Goal: Use online tool/utility: Utilize a website feature to perform a specific function

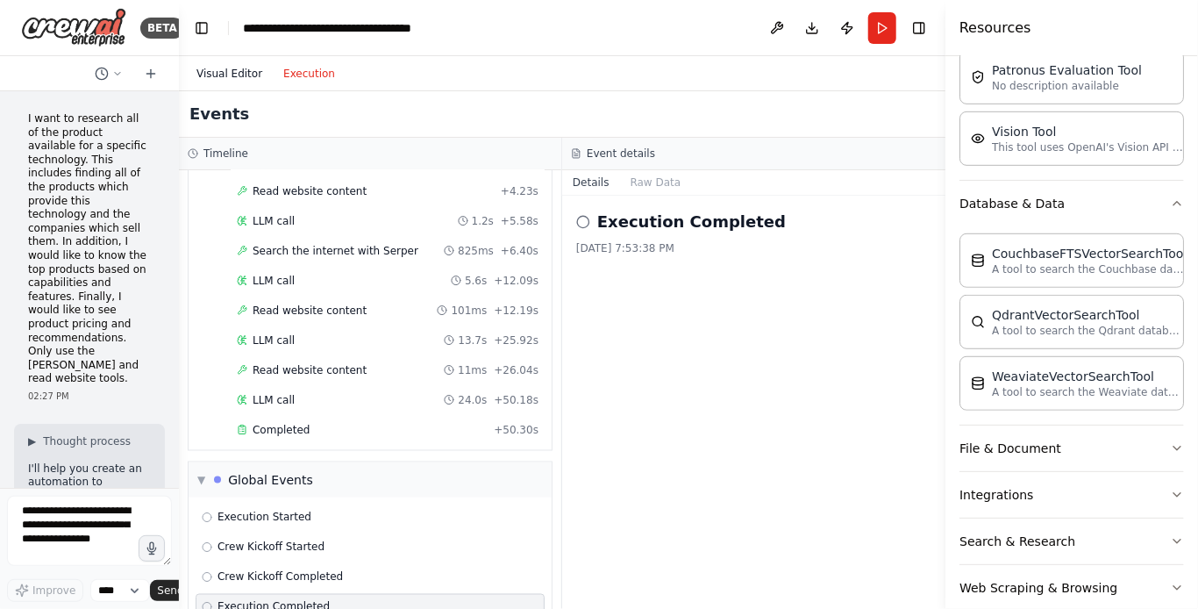
click at [218, 73] on button "Visual Editor" at bounding box center [229, 73] width 87 height 21
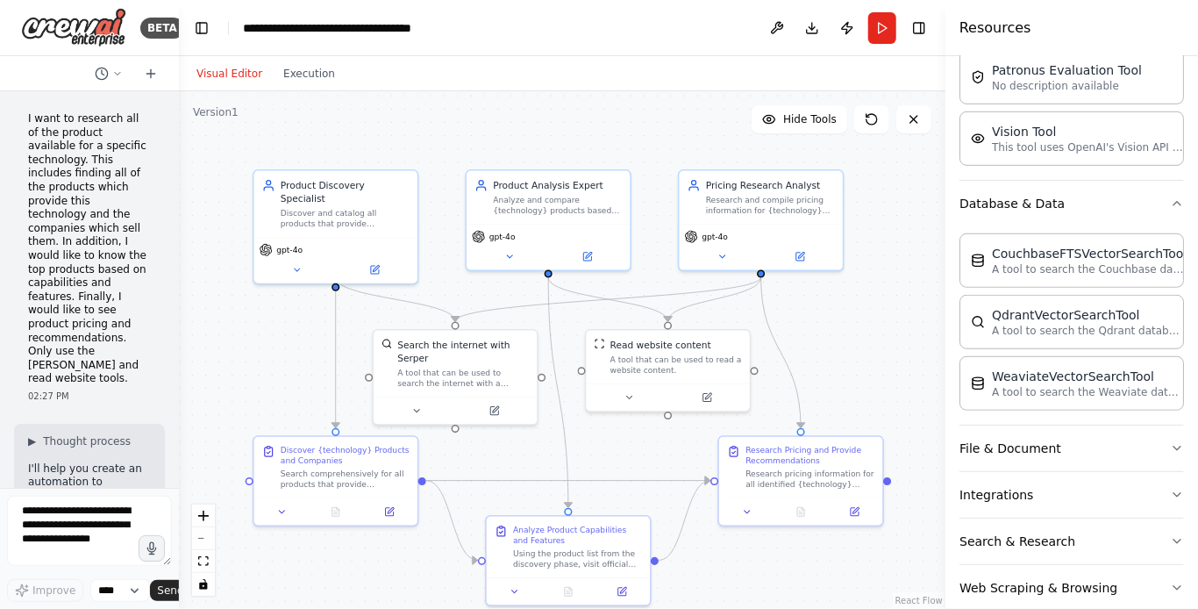
drag, startPoint x: 824, startPoint y: 293, endPoint x: 884, endPoint y: 343, distance: 77.8
click at [884, 343] on div ".deletable-edge-delete-btn { width: 20px; height: 20px; border: 0px solid #ffff…" at bounding box center [562, 349] width 767 height 517
click at [890, 31] on button "Run" at bounding box center [882, 28] width 28 height 32
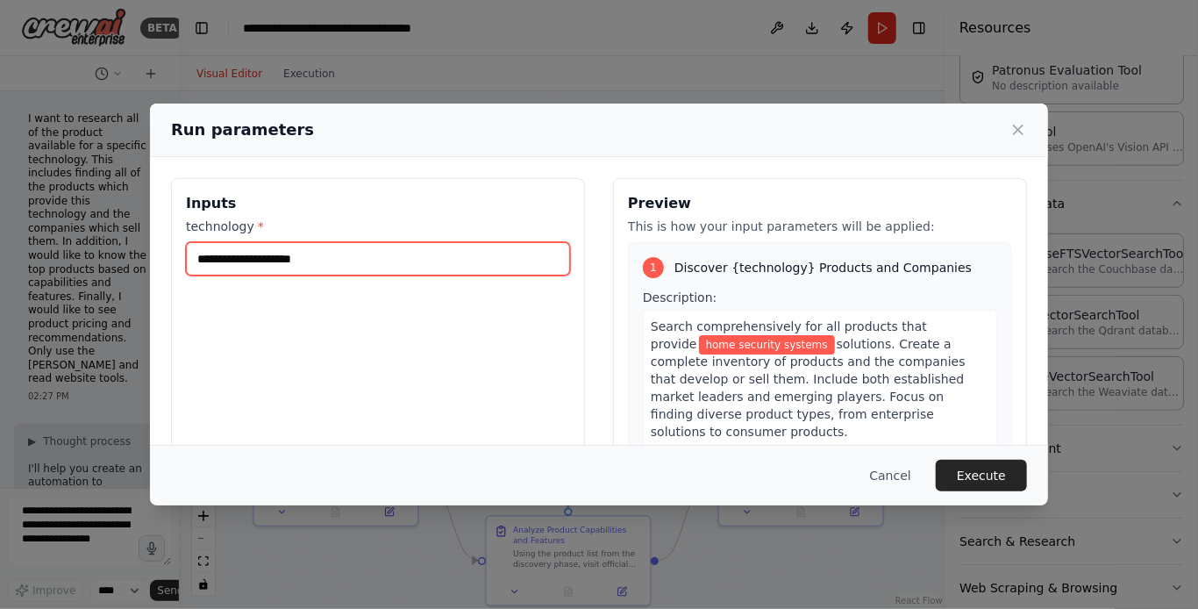
click at [319, 253] on input "**********" at bounding box center [378, 258] width 384 height 33
drag, startPoint x: 364, startPoint y: 255, endPoint x: 145, endPoint y: 245, distance: 219.5
click at [145, 245] on div "**********" at bounding box center [599, 304] width 1198 height 609
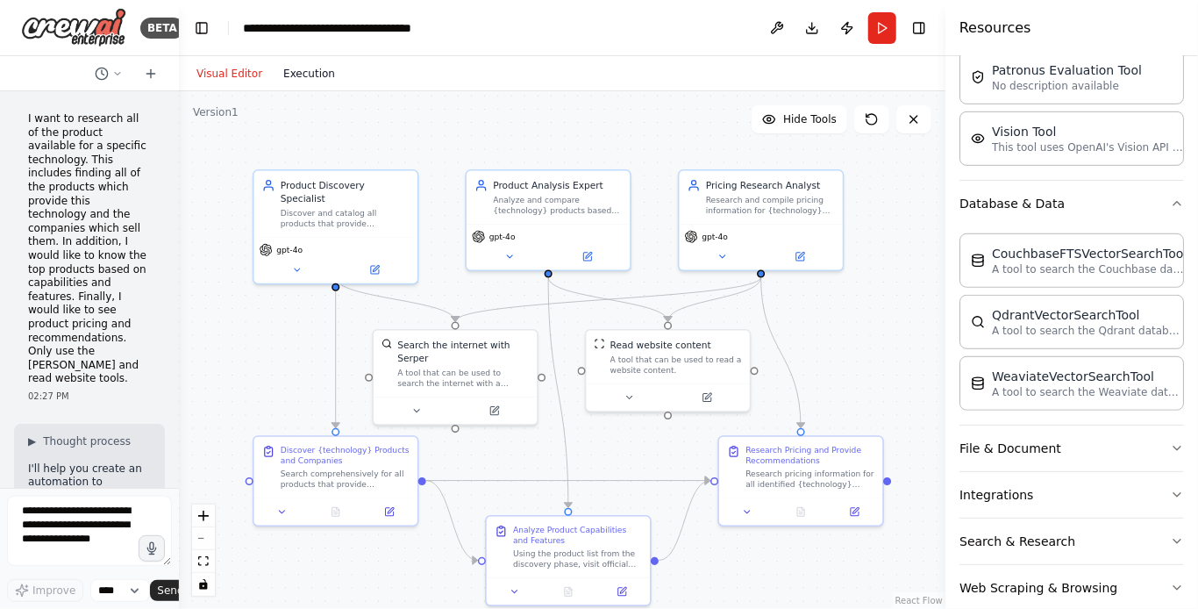
click at [307, 77] on button "Execution" at bounding box center [309, 73] width 73 height 21
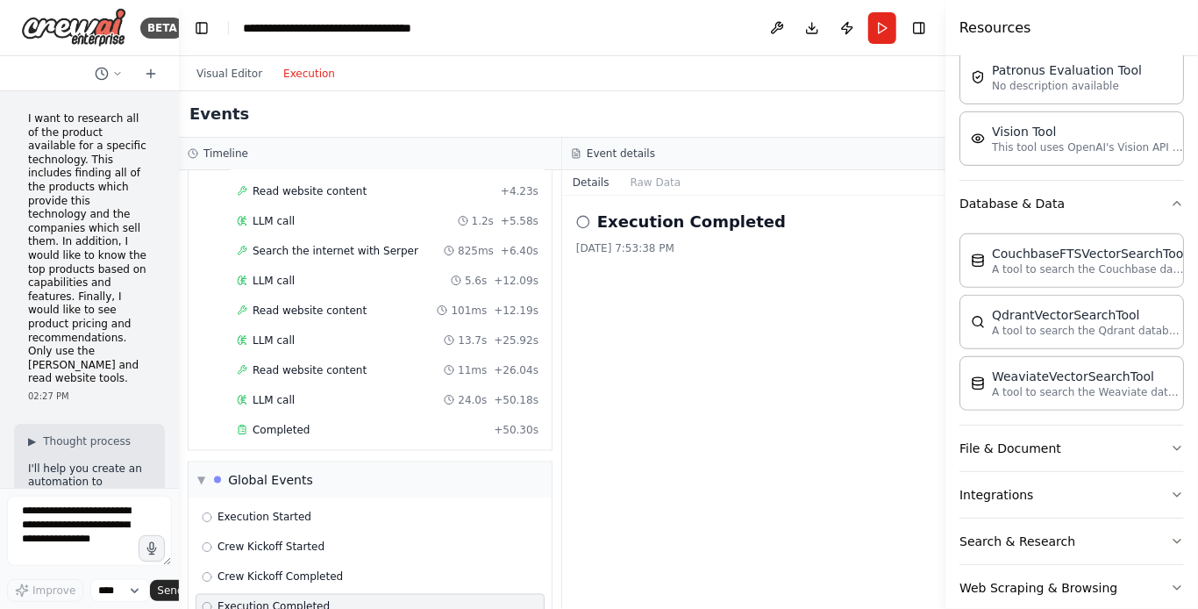
click at [306, 76] on button "Execution" at bounding box center [309, 73] width 73 height 21
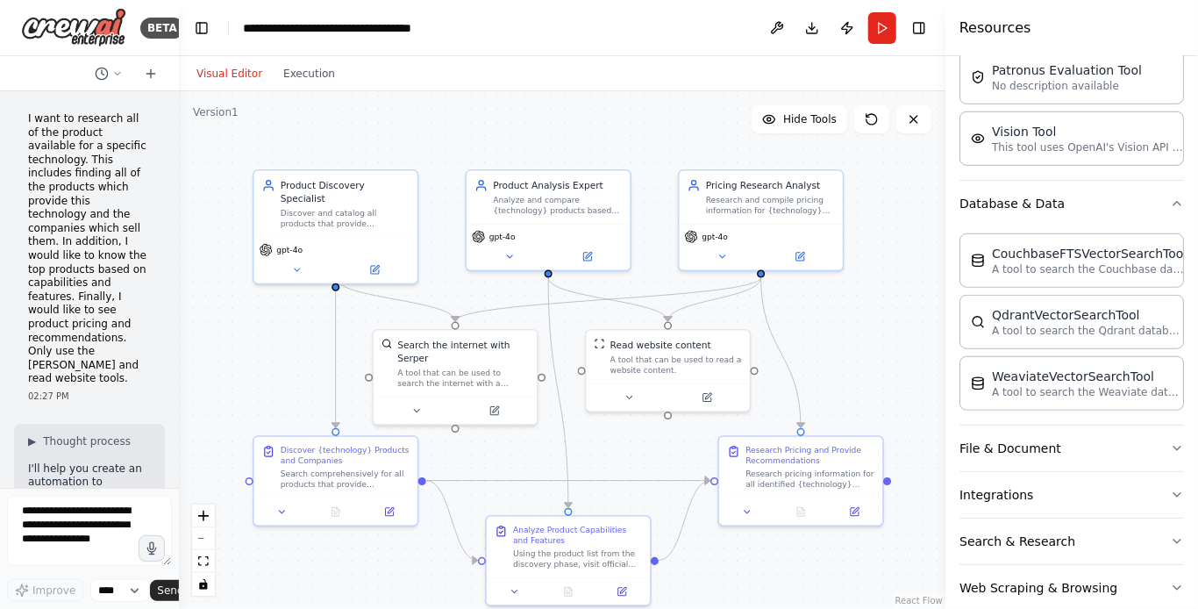
click at [228, 74] on button "Visual Editor" at bounding box center [229, 73] width 87 height 21
click at [293, 71] on button "Execution" at bounding box center [309, 73] width 73 height 21
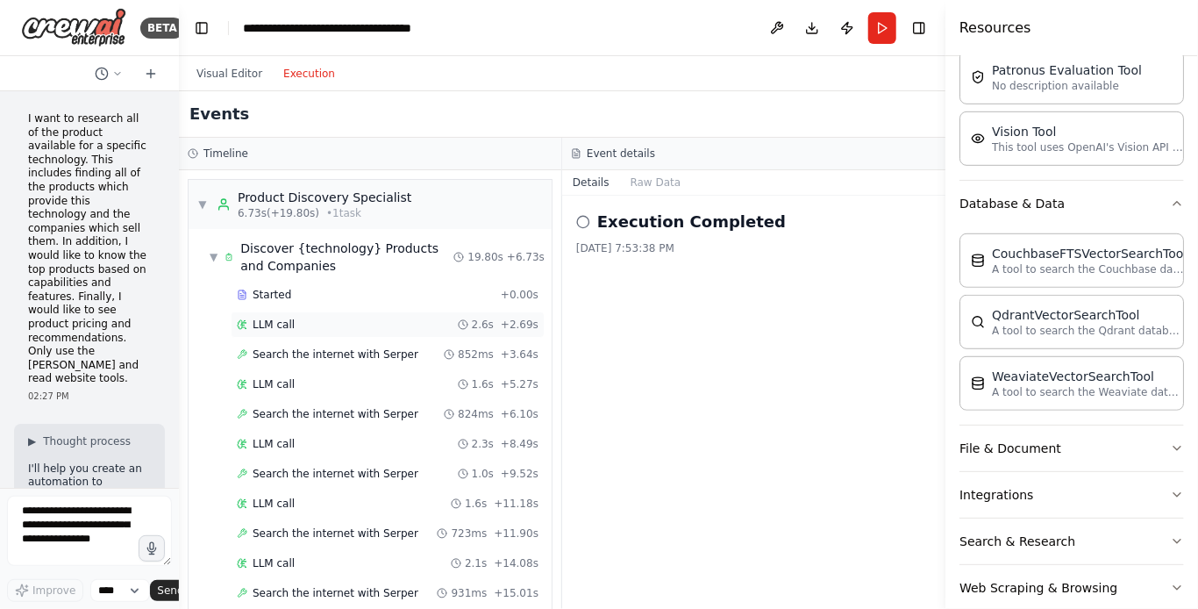
click at [278, 325] on span "LLM call" at bounding box center [274, 324] width 42 height 14
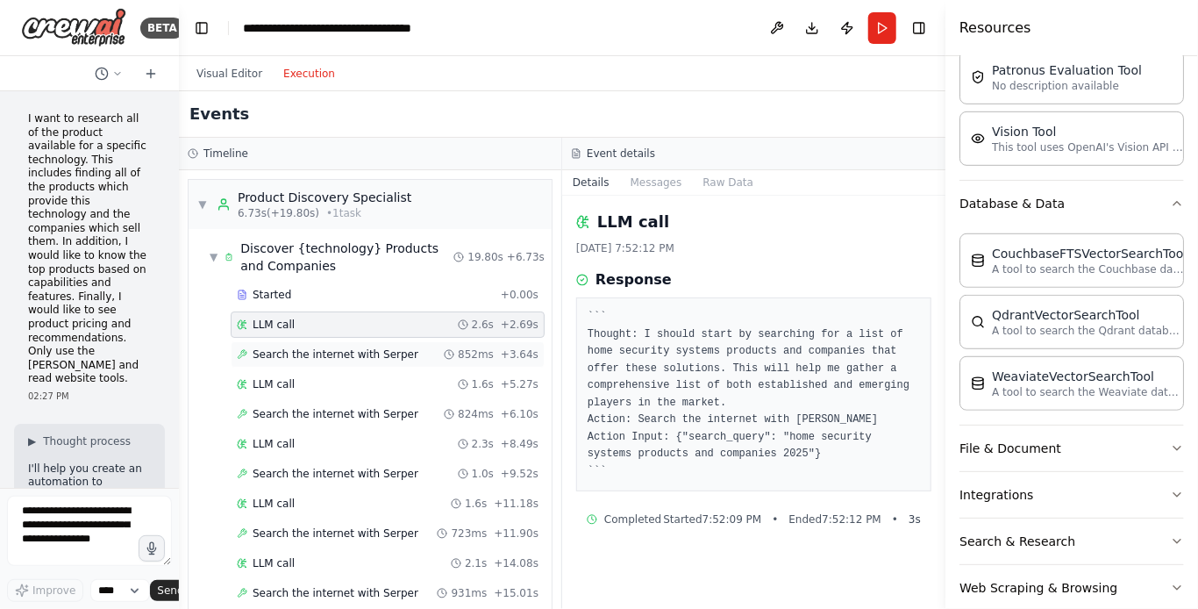
click at [305, 357] on span "Search the internet with Serper" at bounding box center [336, 354] width 166 height 14
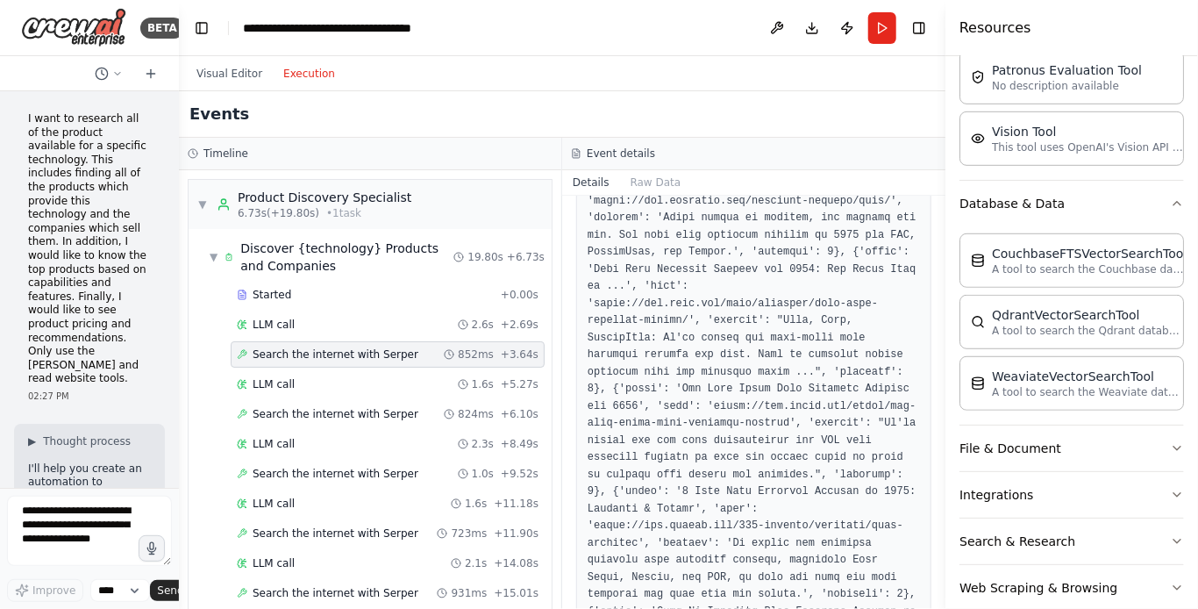
scroll to position [439, 0]
click at [288, 377] on span "LLM call" at bounding box center [274, 384] width 42 height 14
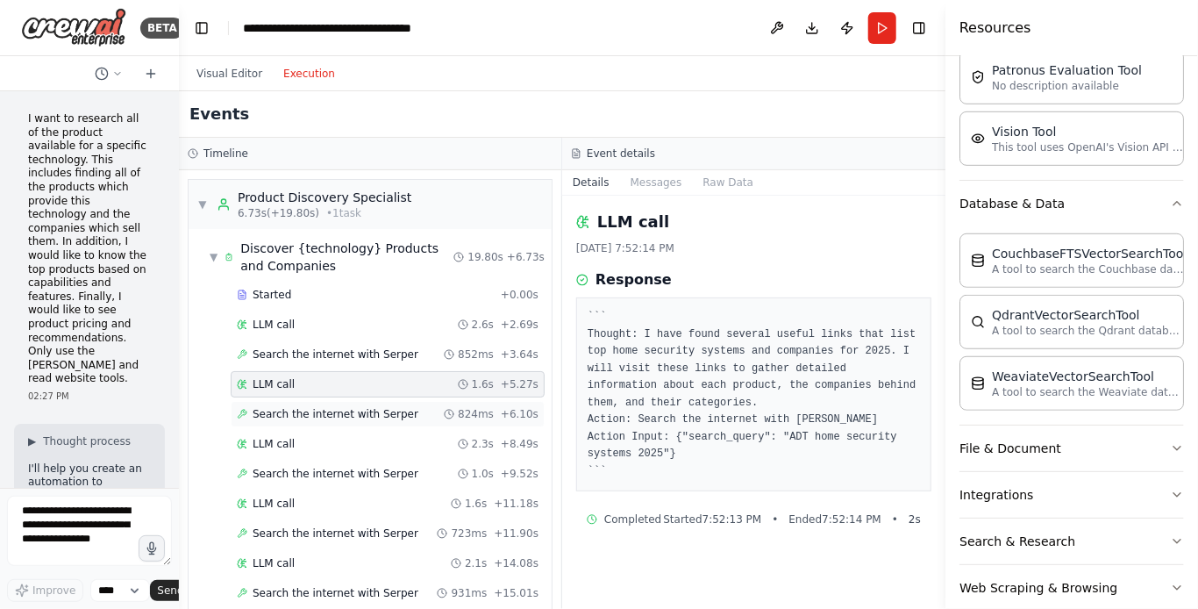
click at [274, 411] on span "Search the internet with Serper" at bounding box center [336, 414] width 166 height 14
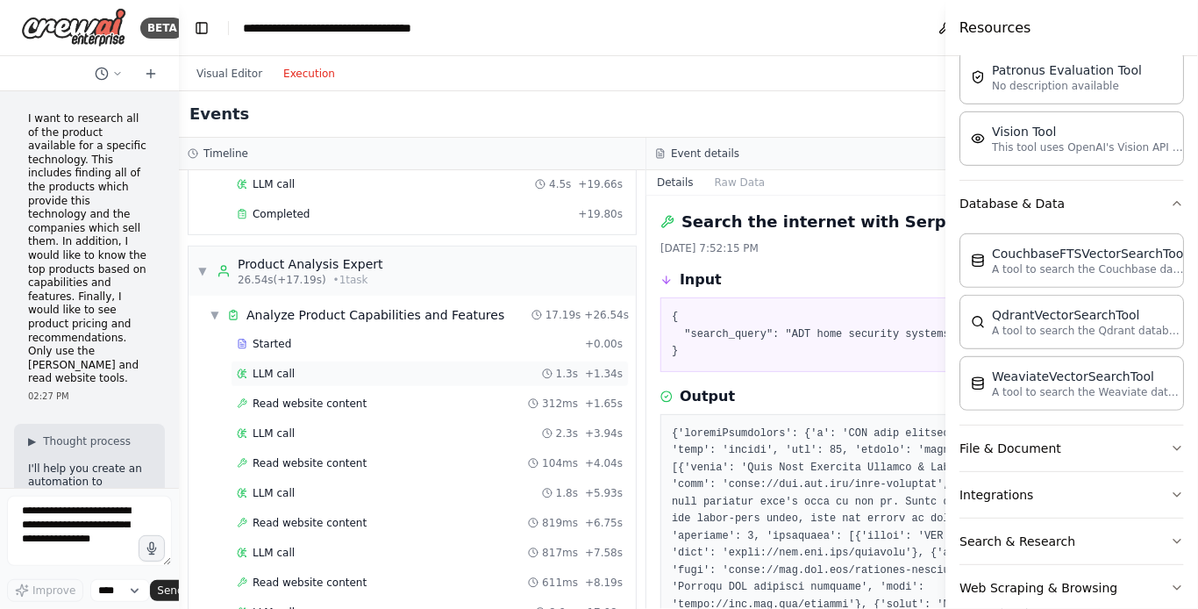
click at [268, 367] on span "LLM call" at bounding box center [274, 374] width 42 height 14
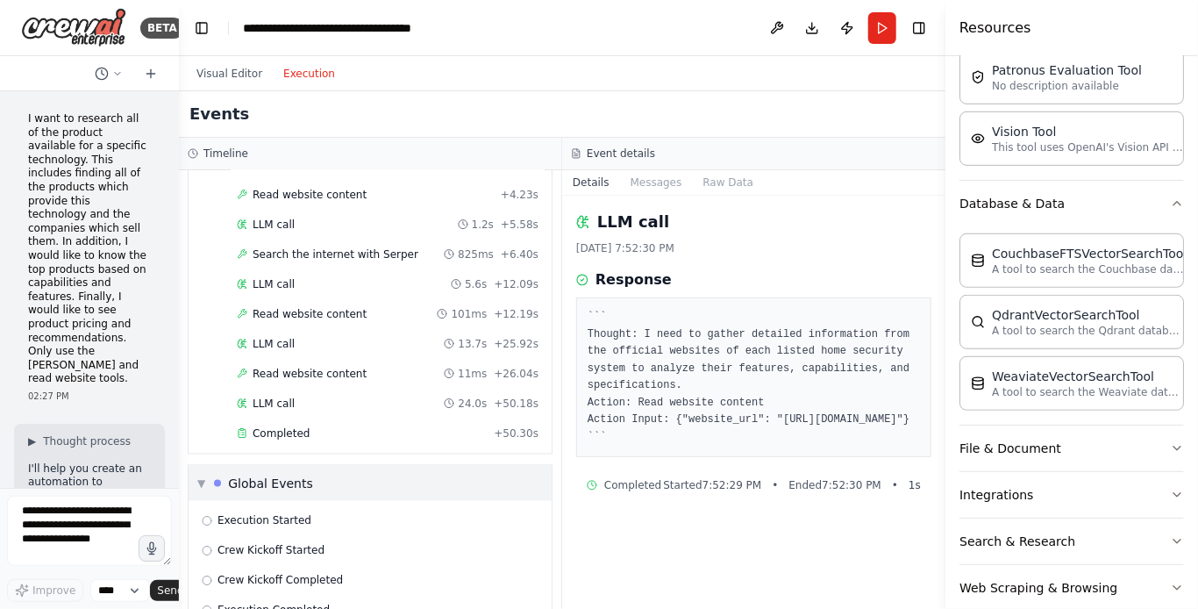
scroll to position [1173, 0]
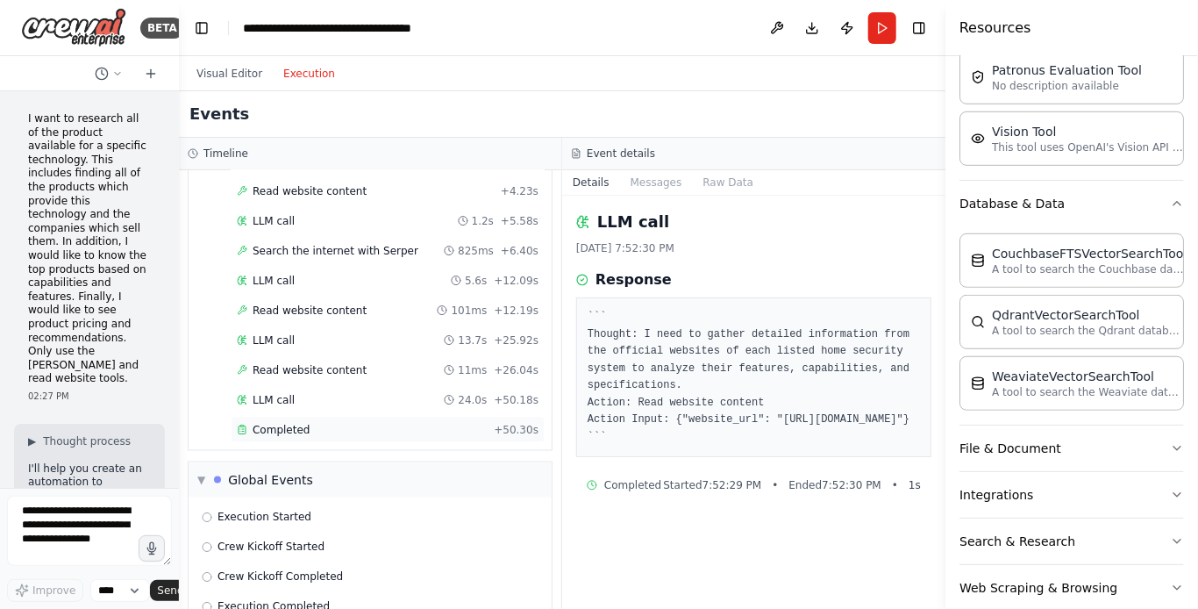
click at [293, 417] on div "Completed + 50.30s" at bounding box center [388, 430] width 314 height 26
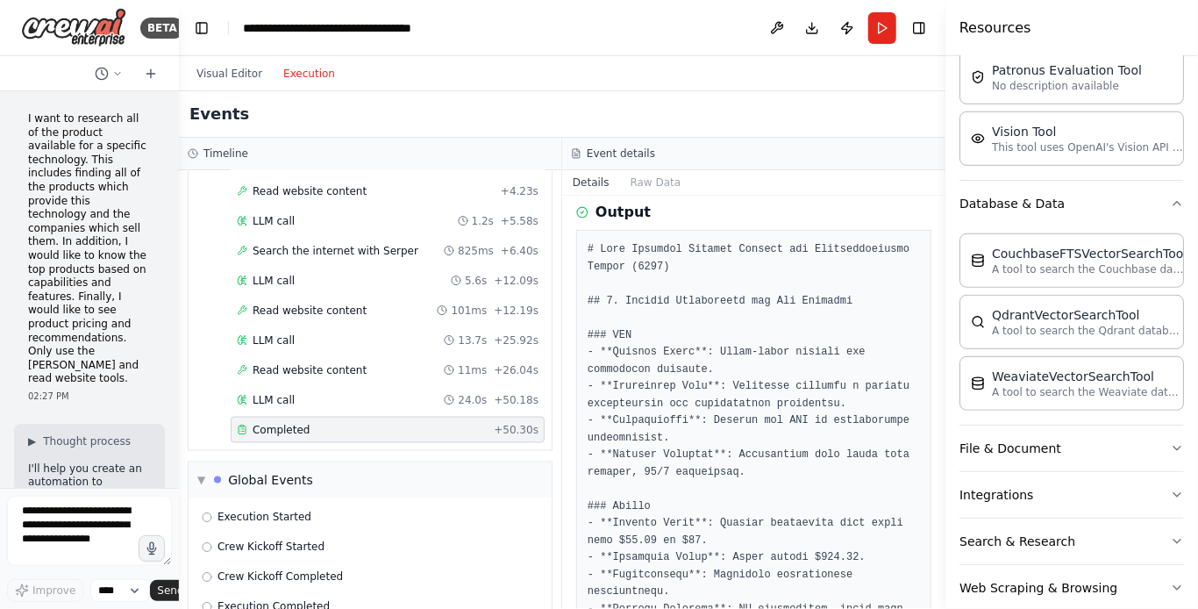
scroll to position [88, 0]
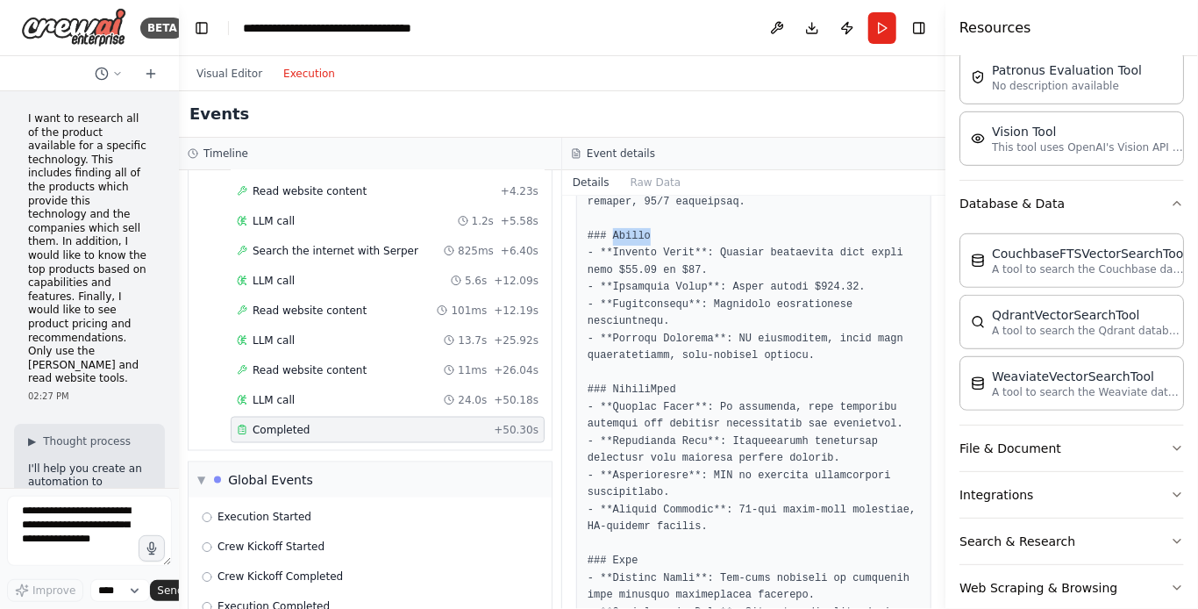
scroll to position [351, 0]
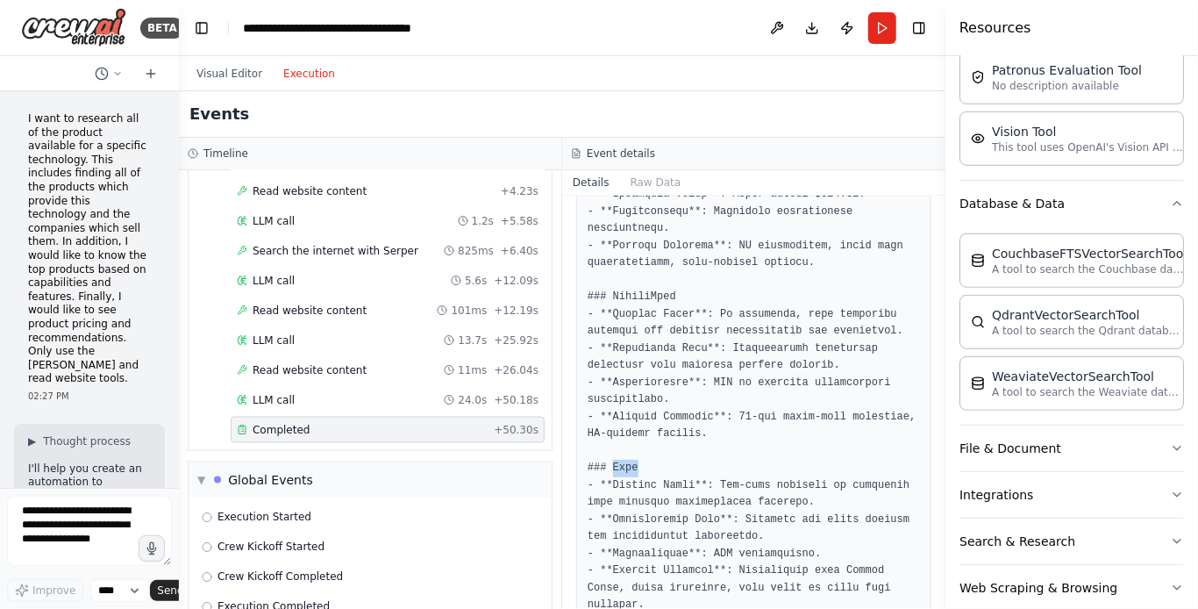
scroll to position [614, 0]
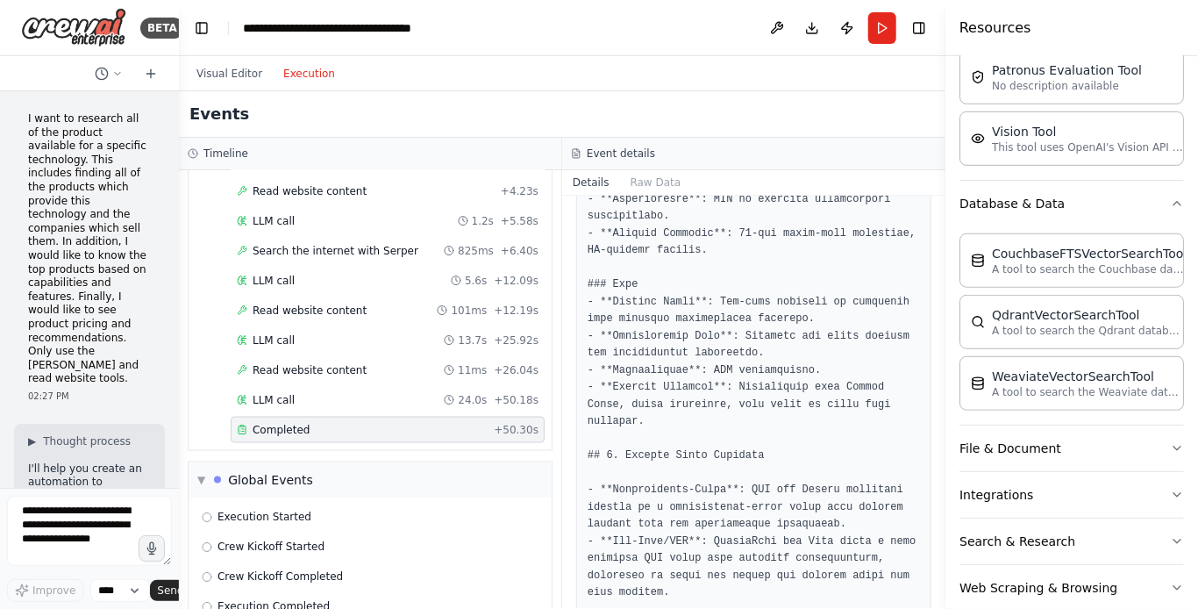
click at [643, 436] on pre at bounding box center [754, 618] width 332 height 1847
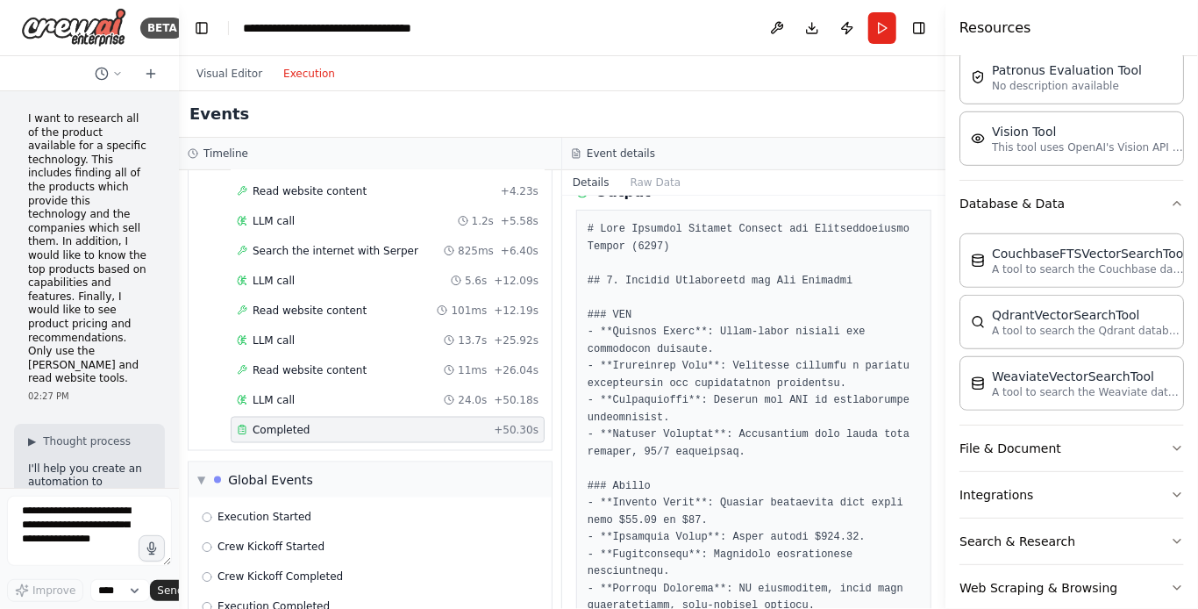
scroll to position [0, 0]
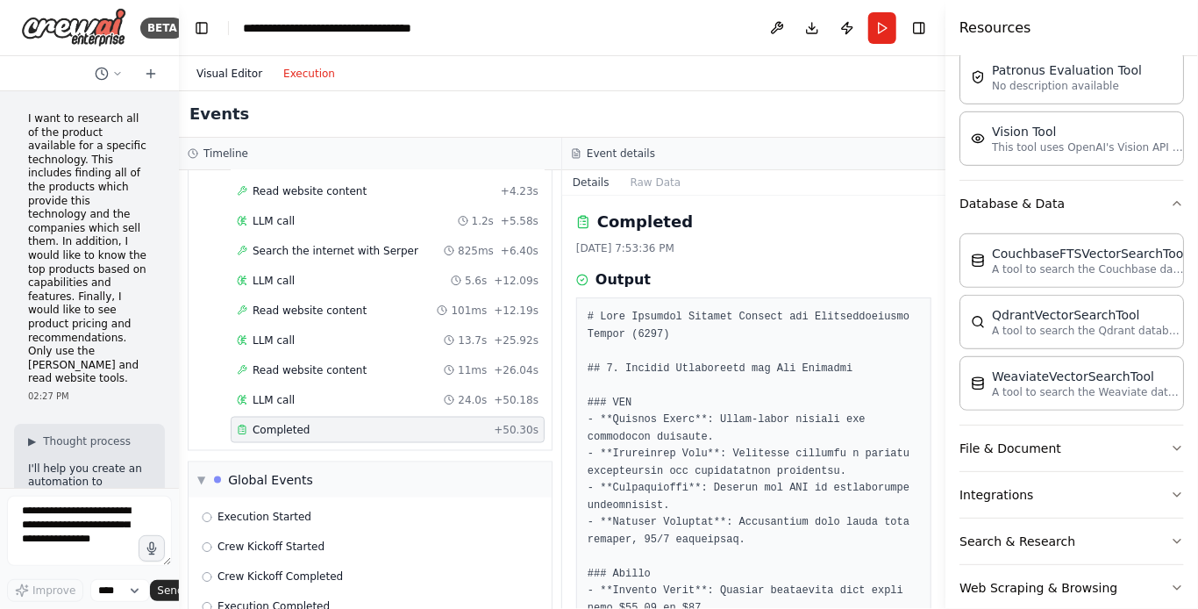
click at [243, 75] on button "Visual Editor" at bounding box center [229, 73] width 87 height 21
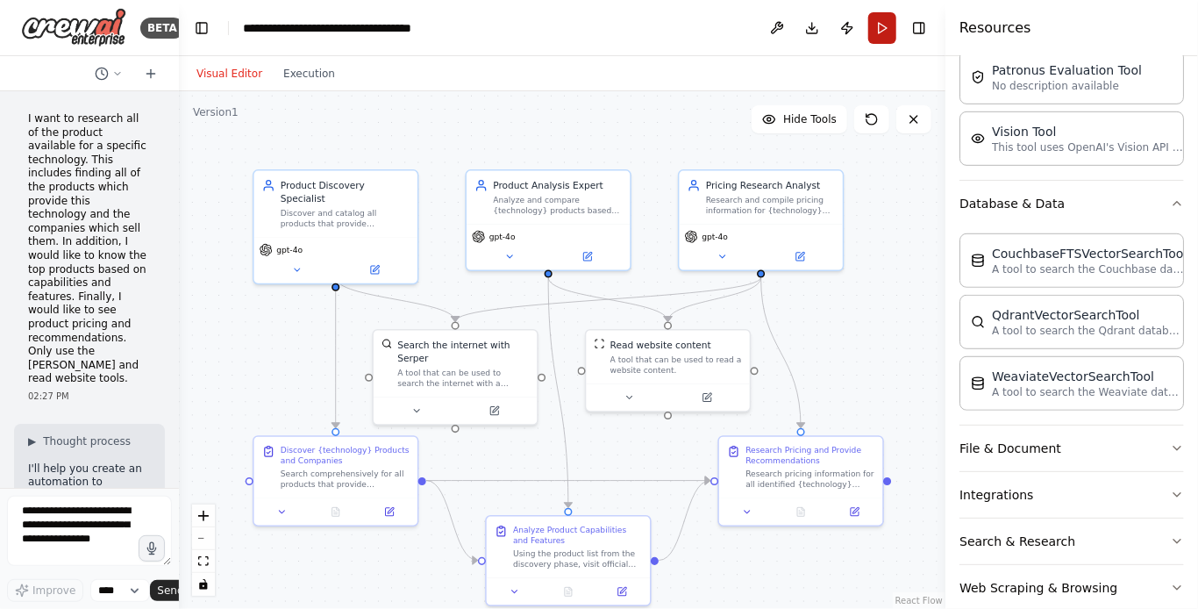
click at [884, 27] on button "Run" at bounding box center [882, 28] width 28 height 32
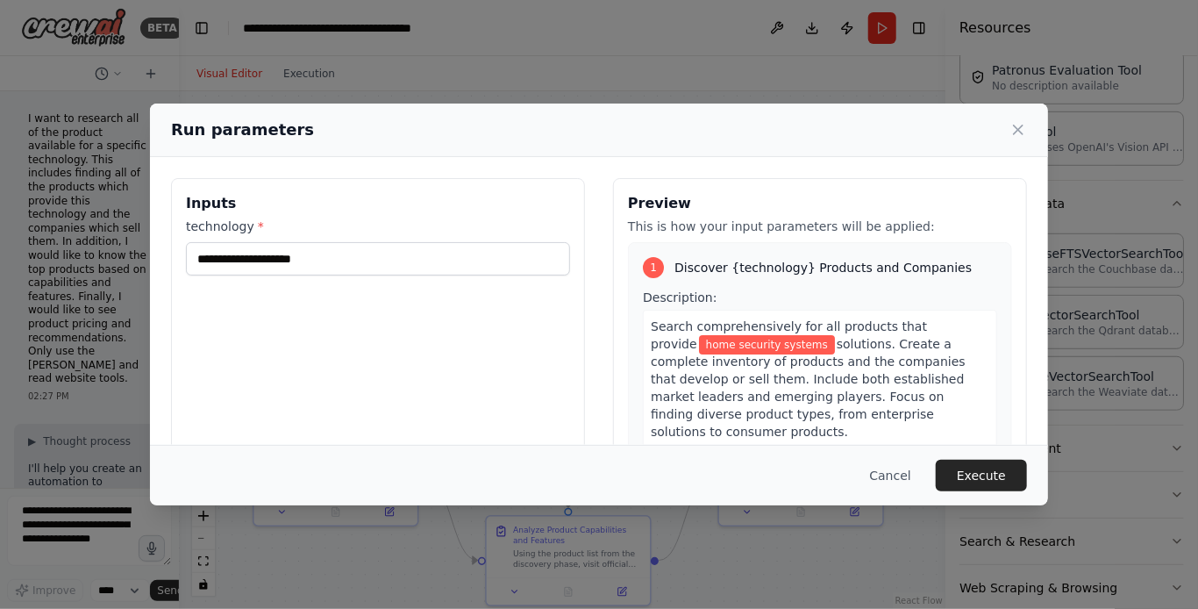
click at [653, 294] on span "Description:" at bounding box center [680, 297] width 74 height 14
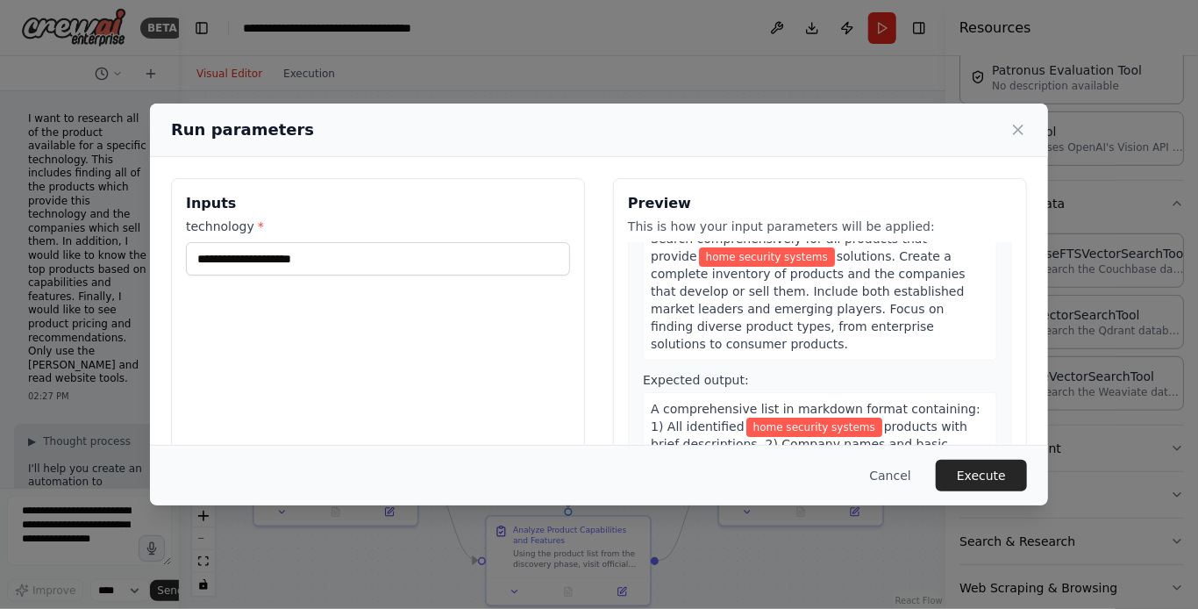
click at [669, 373] on span "Expected output:" at bounding box center [696, 380] width 106 height 14
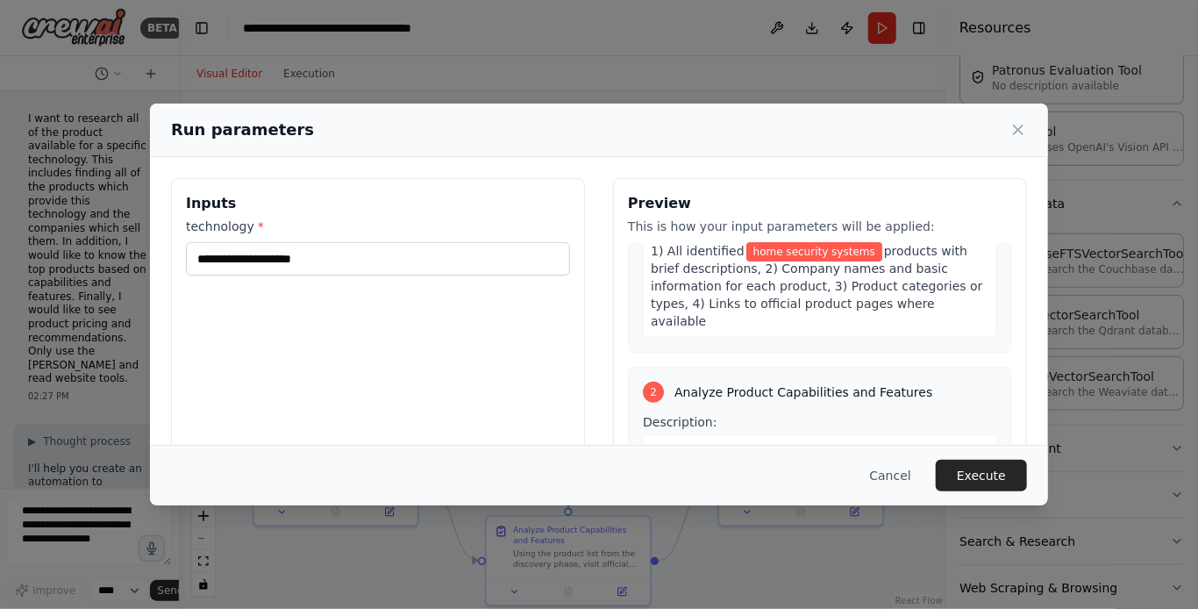
scroll to position [351, 0]
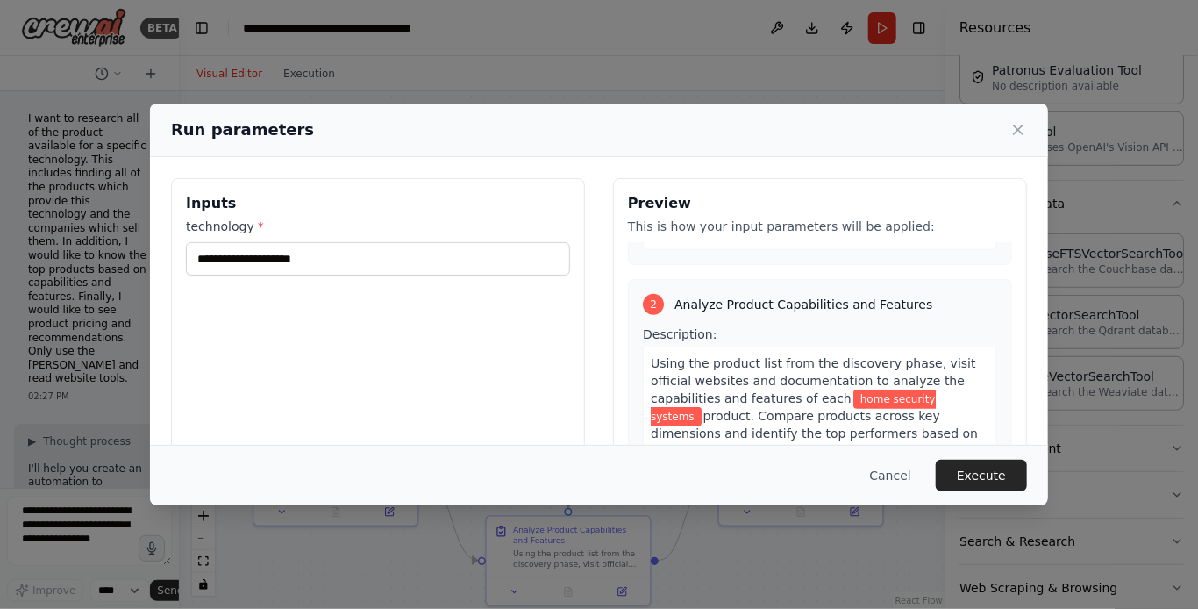
click at [674, 327] on span "Description:" at bounding box center [680, 334] width 74 height 14
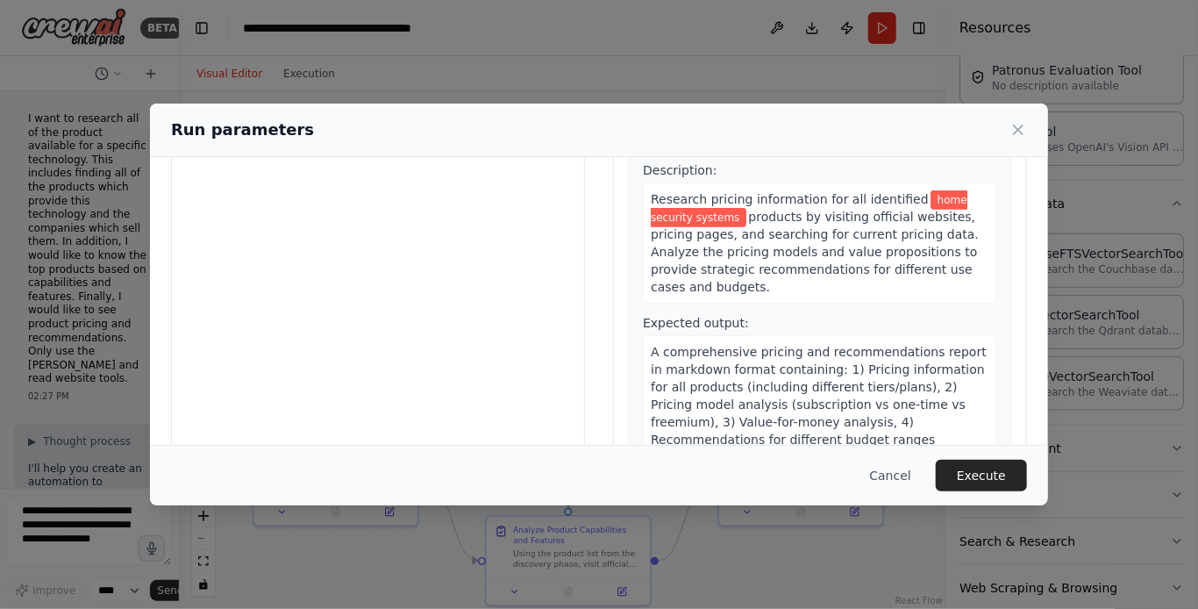
scroll to position [168, 0]
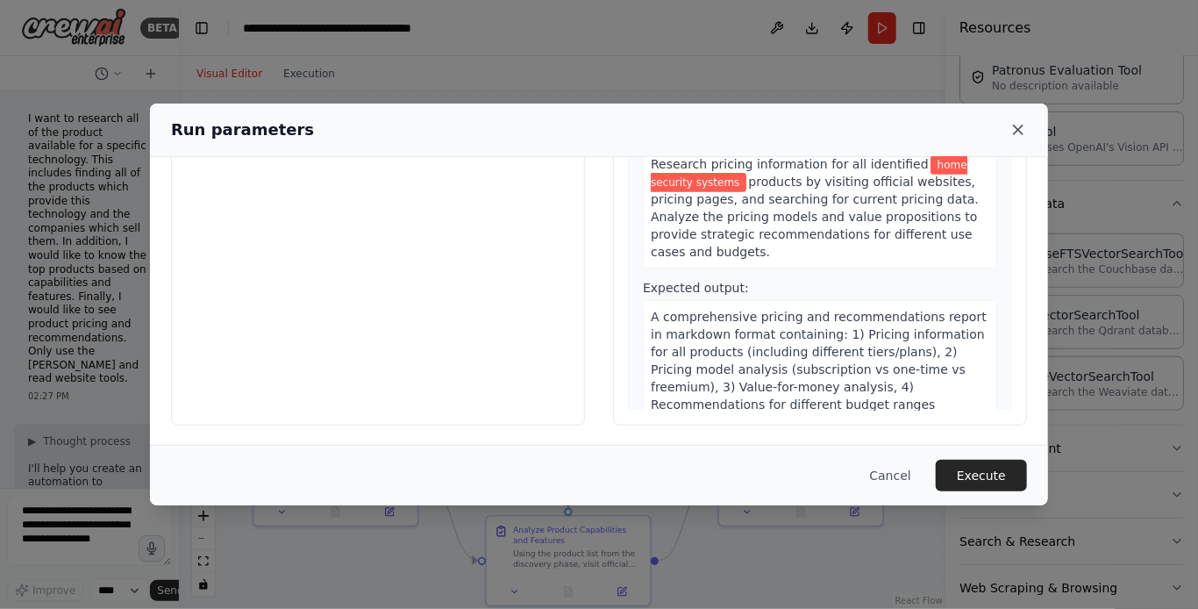
click at [1017, 132] on icon at bounding box center [1018, 130] width 18 height 18
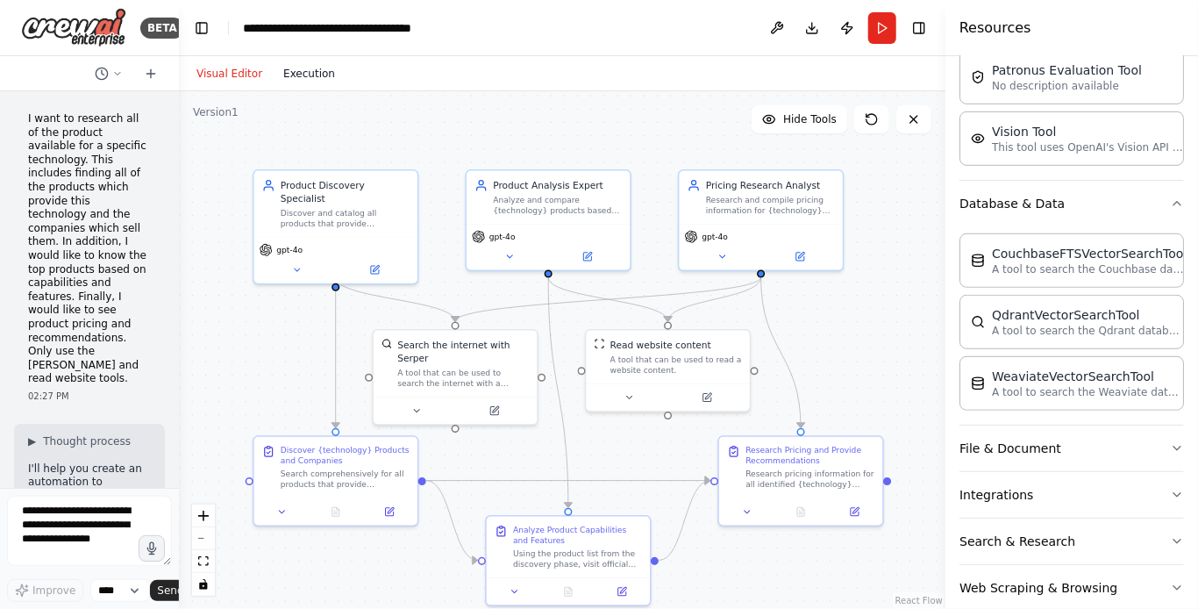
click at [305, 69] on button "Execution" at bounding box center [309, 73] width 73 height 21
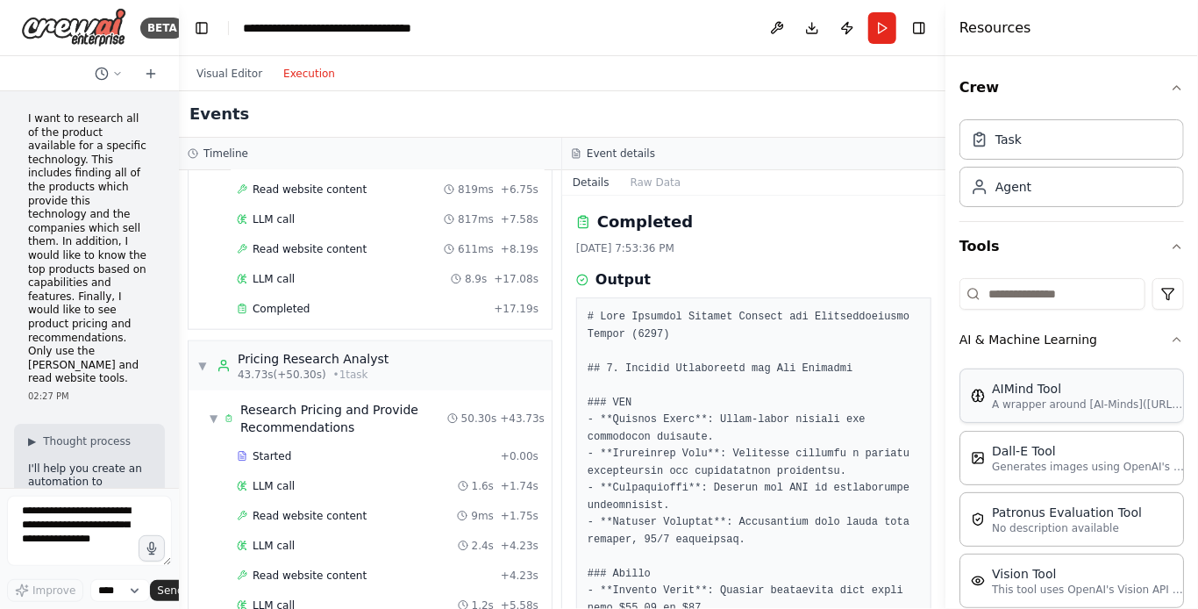
scroll to position [88, 0]
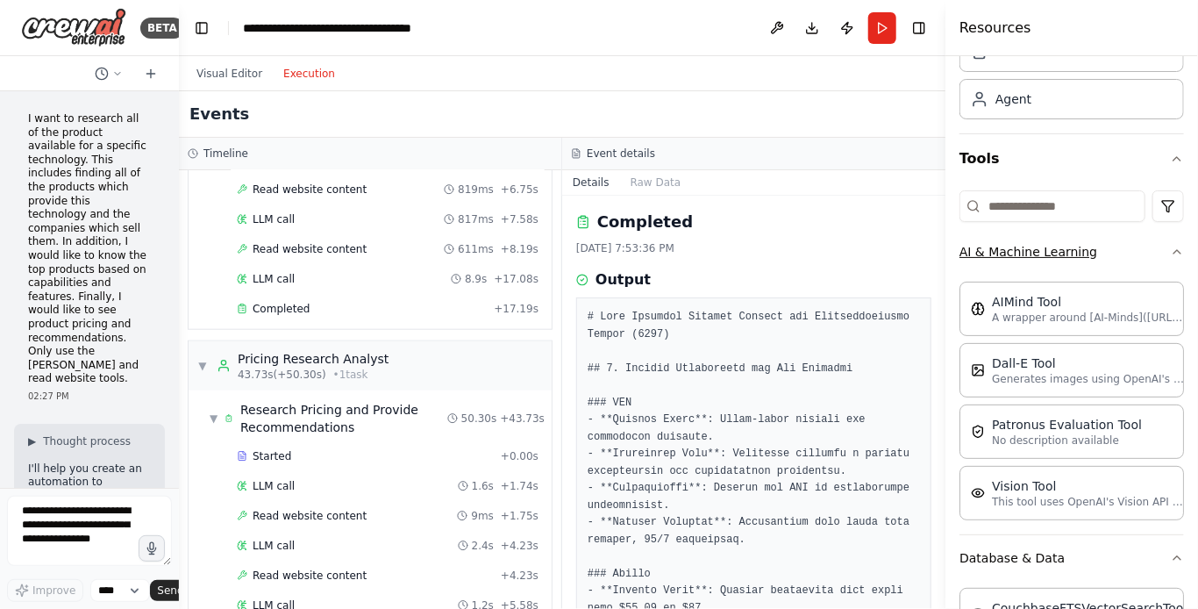
click at [1170, 252] on icon "button" at bounding box center [1177, 252] width 14 height 14
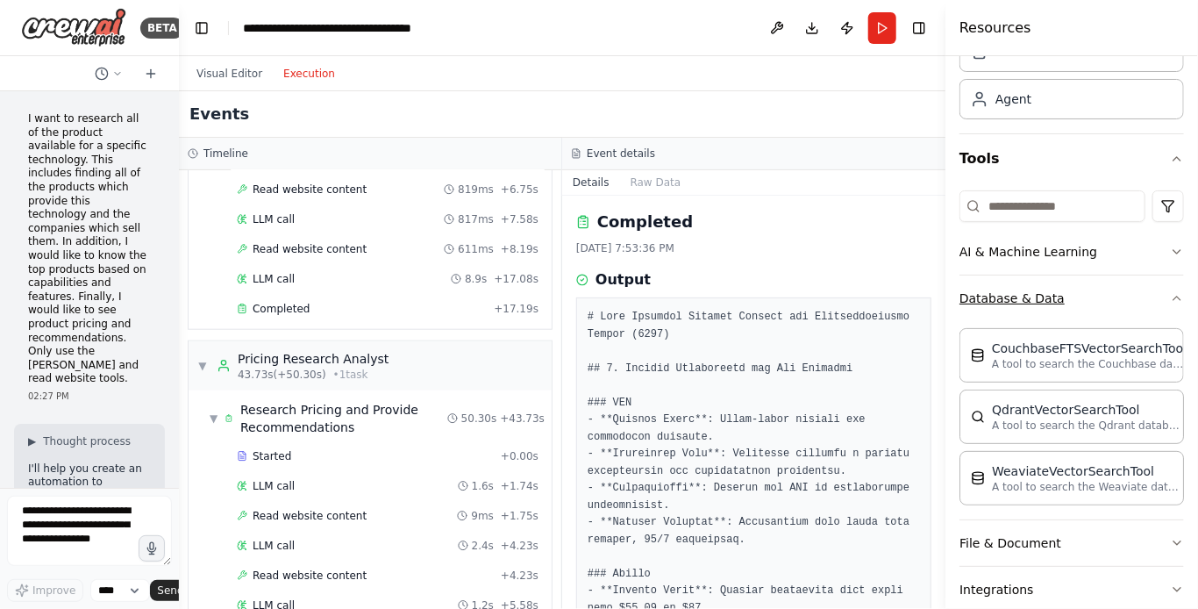
click at [1170, 291] on icon "button" at bounding box center [1177, 298] width 14 height 14
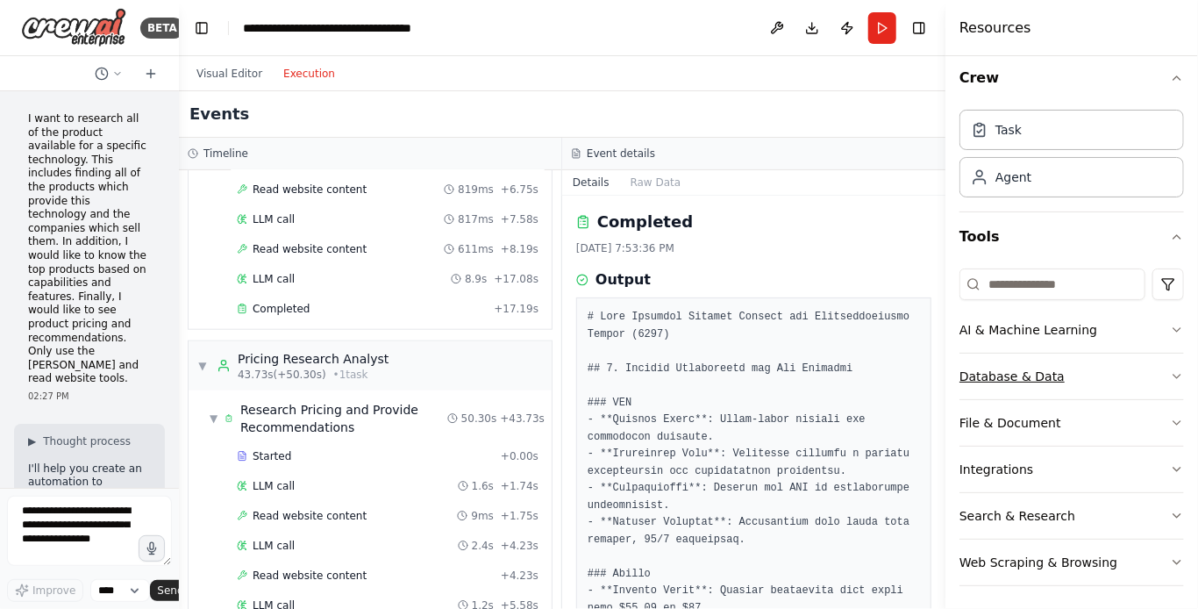
scroll to position [10, 0]
click at [1061, 518] on button "Search & Research" at bounding box center [1071, 516] width 225 height 46
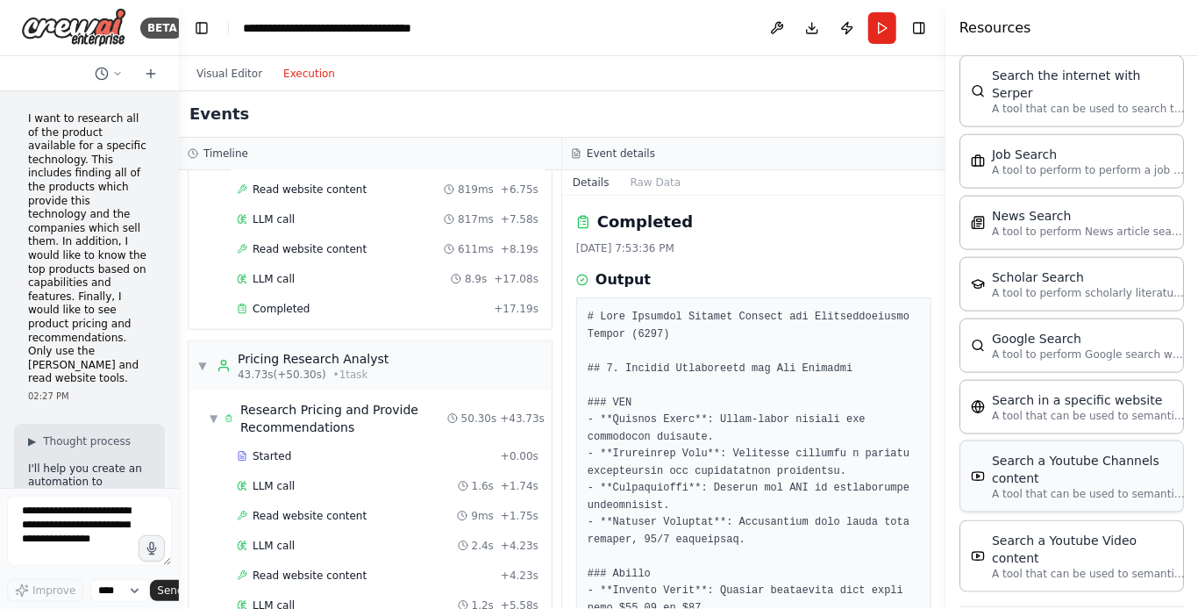
scroll to position [889, 0]
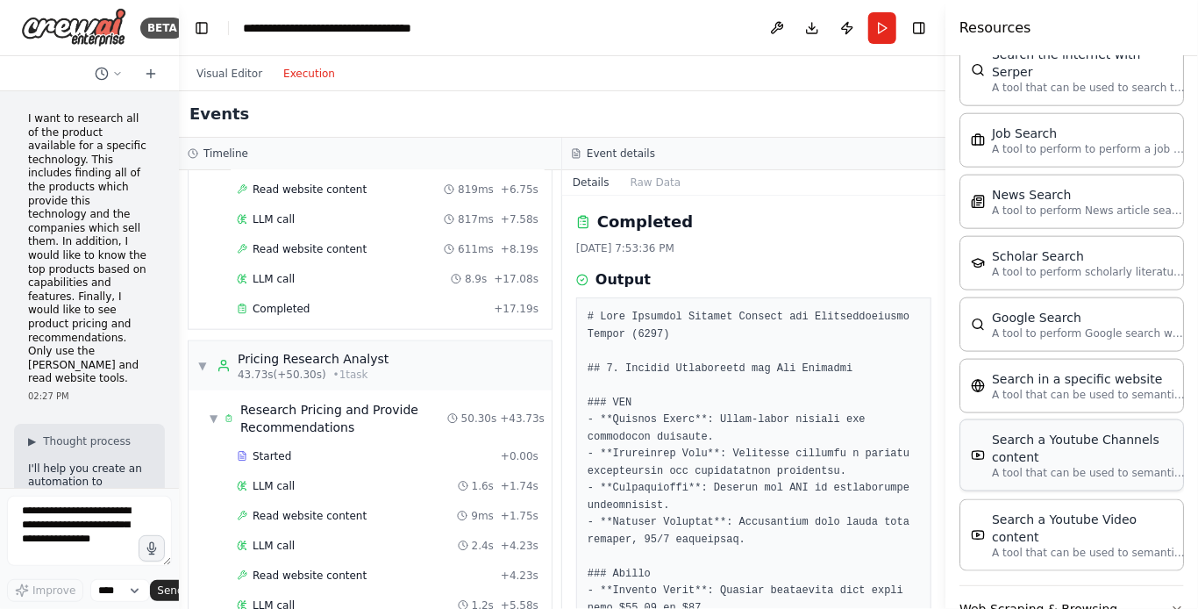
click at [1046, 432] on div "Search a Youtube Channels content" at bounding box center [1088, 448] width 193 height 35
click at [991, 431] on div "Search a Youtube Channels content A tool that can be used to semantic search a …" at bounding box center [1072, 455] width 202 height 49
click at [1013, 431] on div "Search a Youtube Channels content" at bounding box center [1088, 448] width 193 height 35
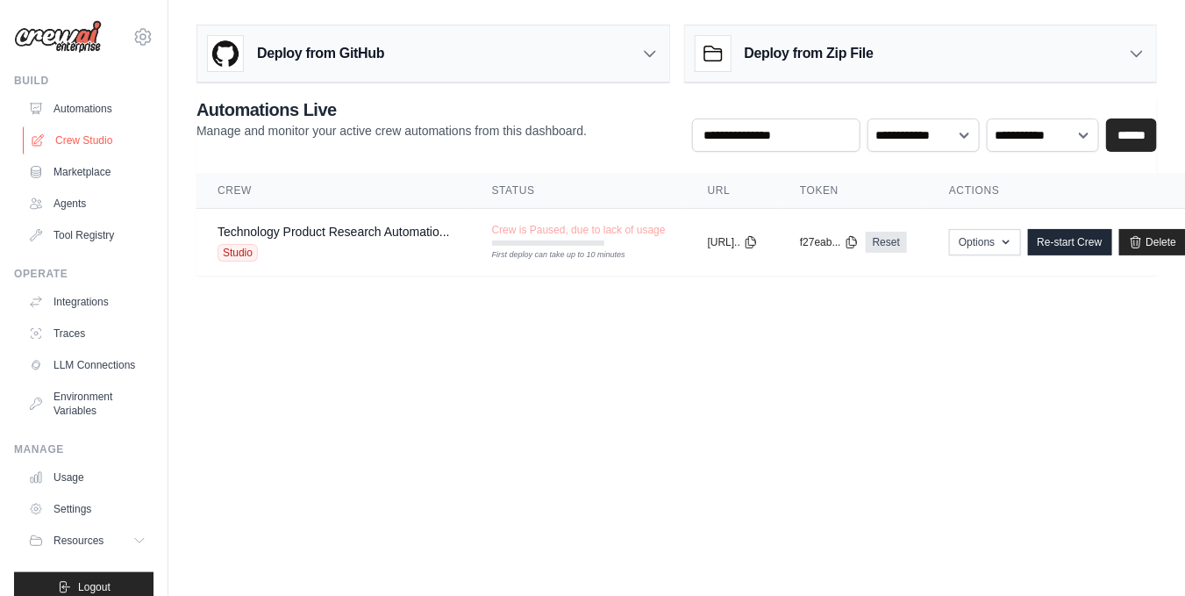
click at [95, 147] on link "Crew Studio" at bounding box center [89, 140] width 132 height 28
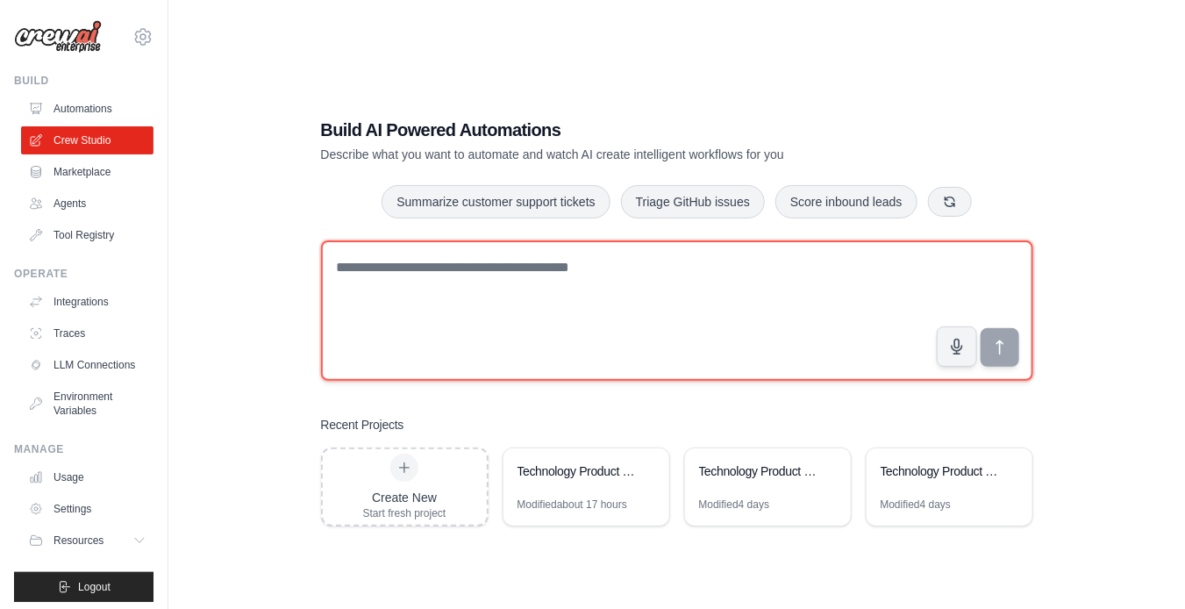
click at [412, 280] on textarea at bounding box center [677, 310] width 712 height 140
click at [372, 274] on textarea "To enrich screen reader interactions, please activate Accessibility in Grammarl…" at bounding box center [677, 310] width 712 height 140
paste textarea "**********"
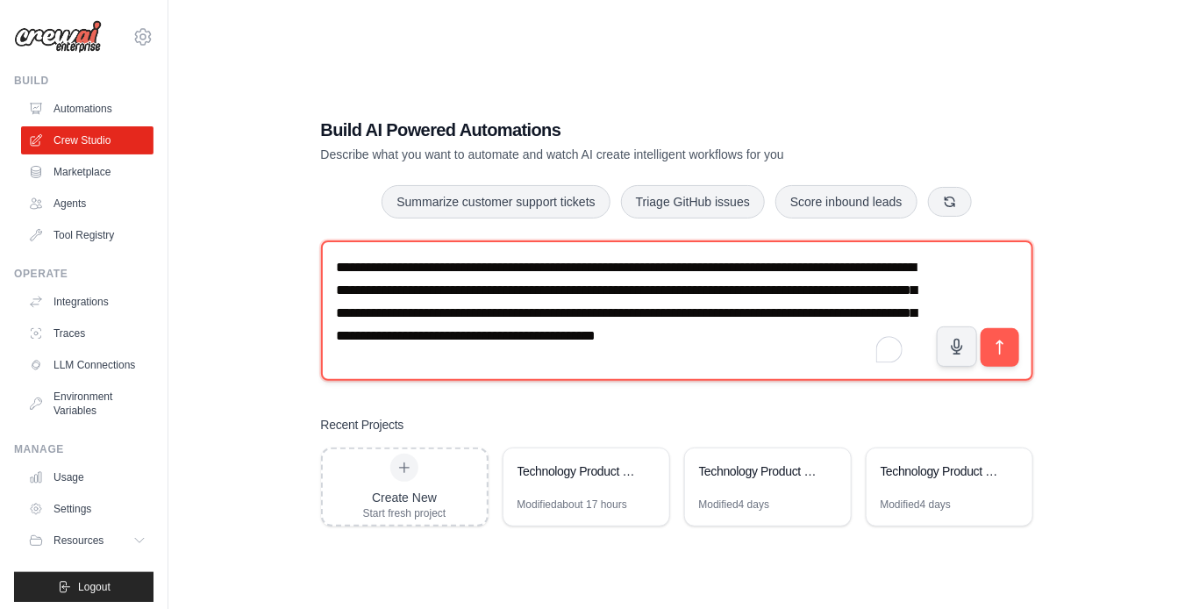
scroll to position [10, 0]
click at [574, 262] on textarea "**********" at bounding box center [677, 310] width 712 height 140
drag, startPoint x: 661, startPoint y: 303, endPoint x: 583, endPoint y: 355, distance: 93.7
click at [583, 355] on textarea "**********" at bounding box center [677, 310] width 712 height 140
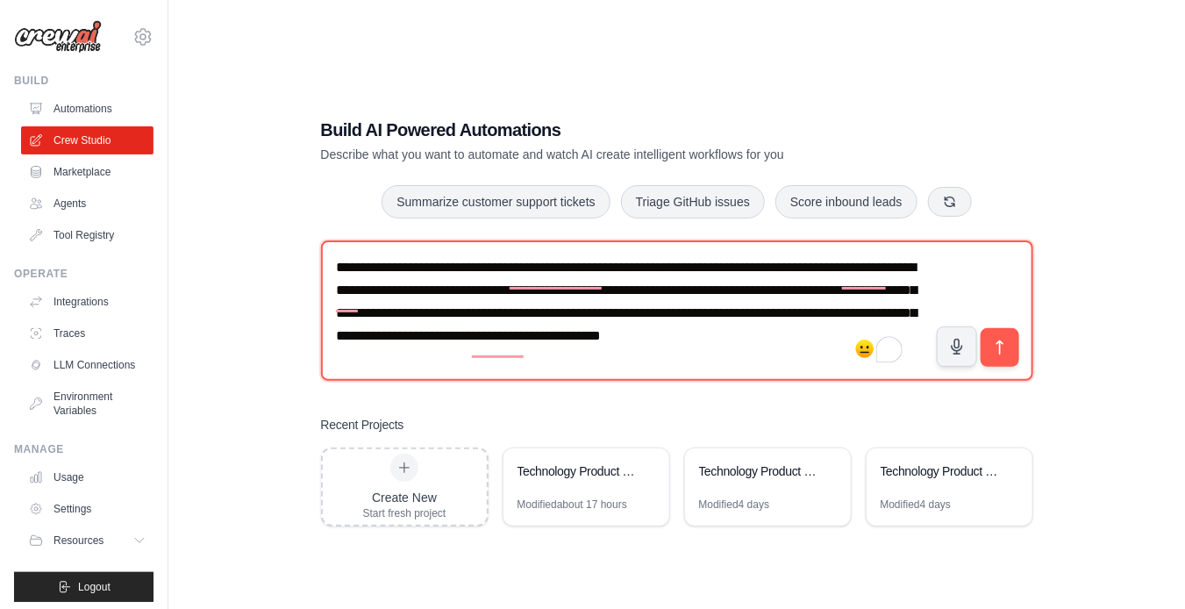
type textarea "**********"
